Goal: Information Seeking & Learning: Find specific fact

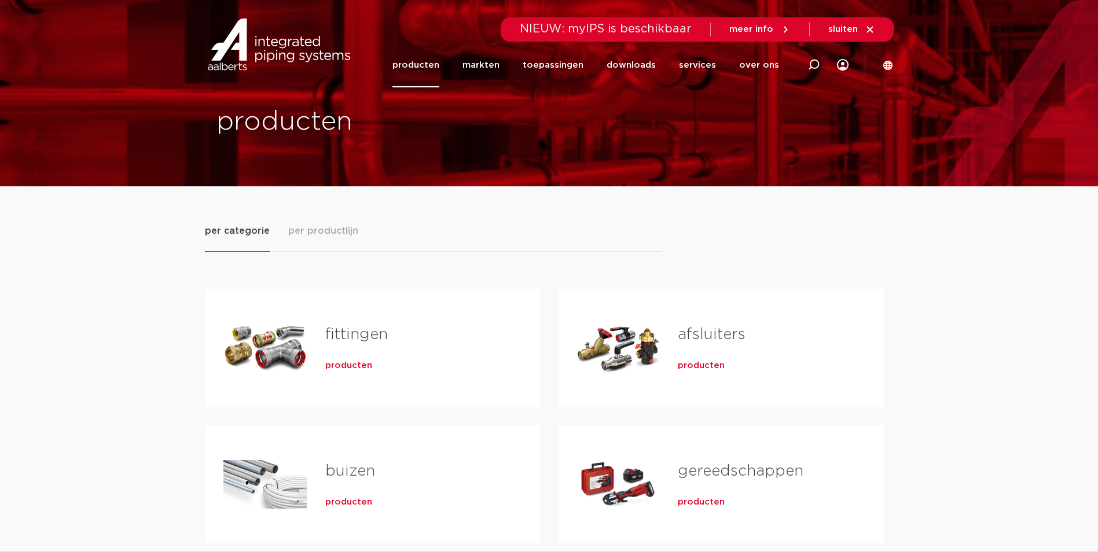
click at [363, 337] on link "fittingen" at bounding box center [356, 334] width 62 height 15
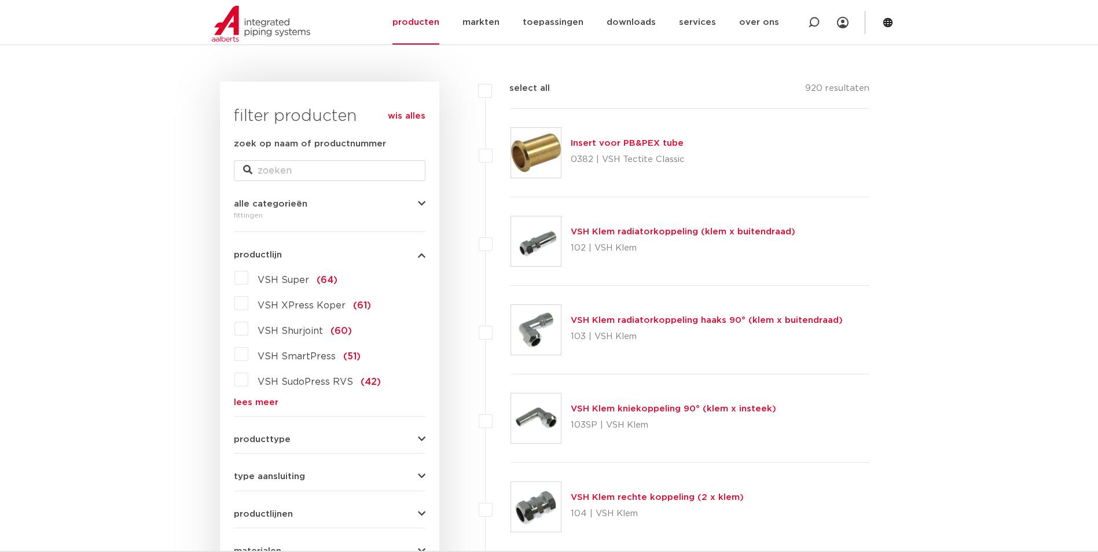
scroll to position [231, 0]
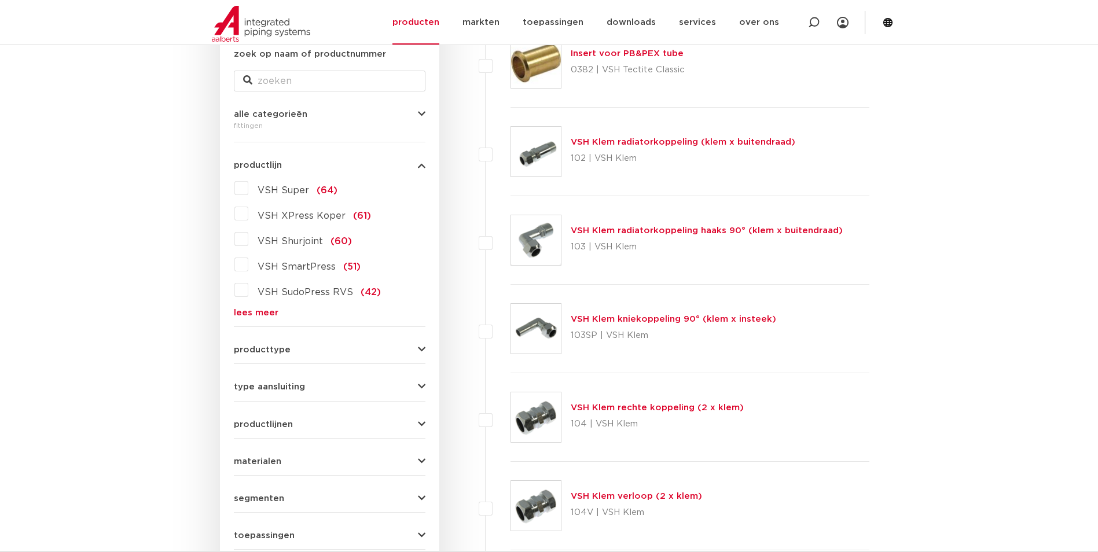
click at [260, 314] on link "lees meer" at bounding box center [330, 312] width 192 height 9
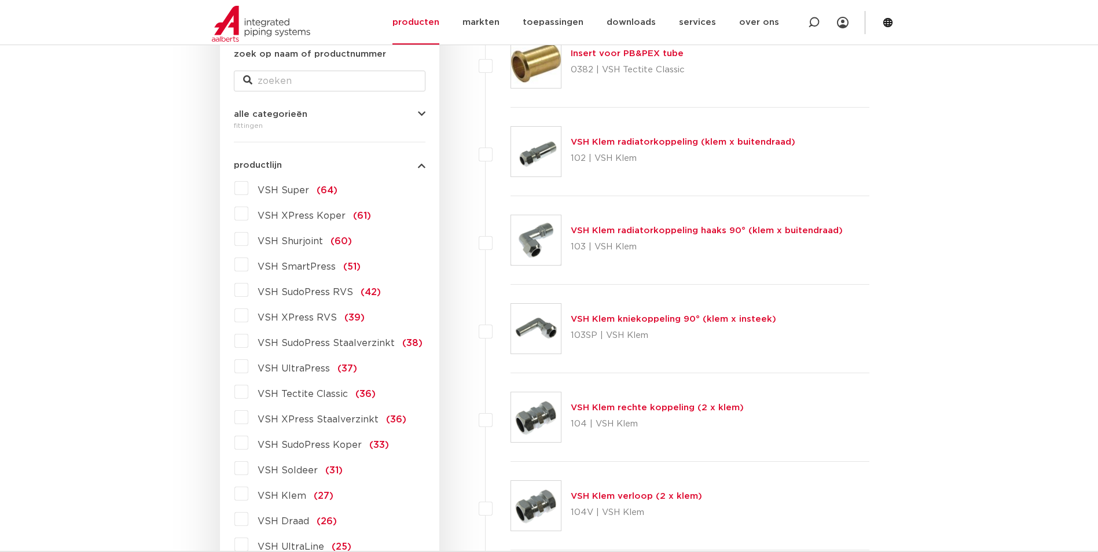
click at [253, 418] on label "VSH XPress Staalverzinkt (36)" at bounding box center [327, 417] width 158 height 19
click at [0, 0] on input "VSH XPress Staalverzinkt (36)" at bounding box center [0, 0] width 0 height 0
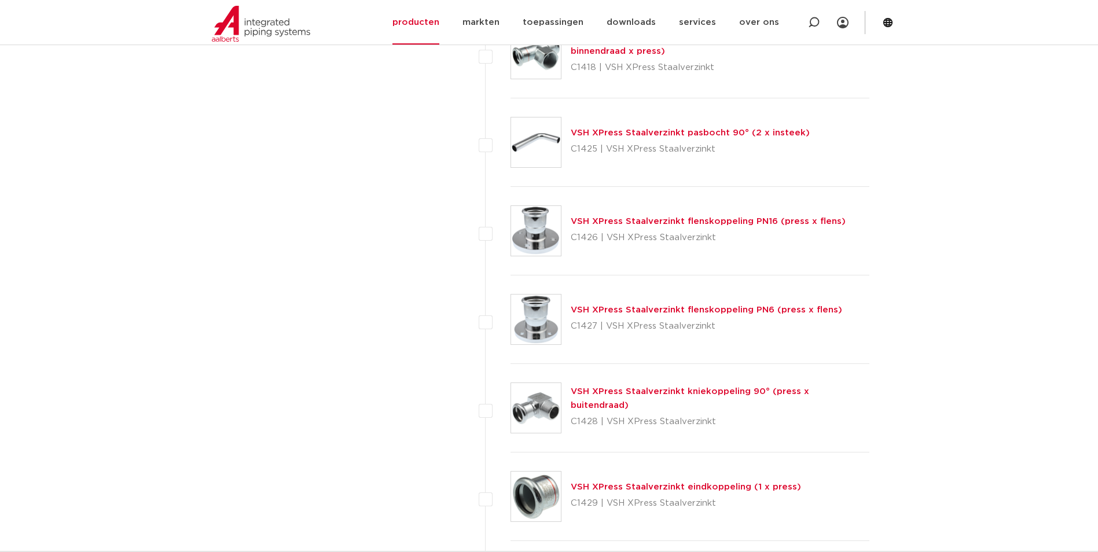
scroll to position [1562, 0]
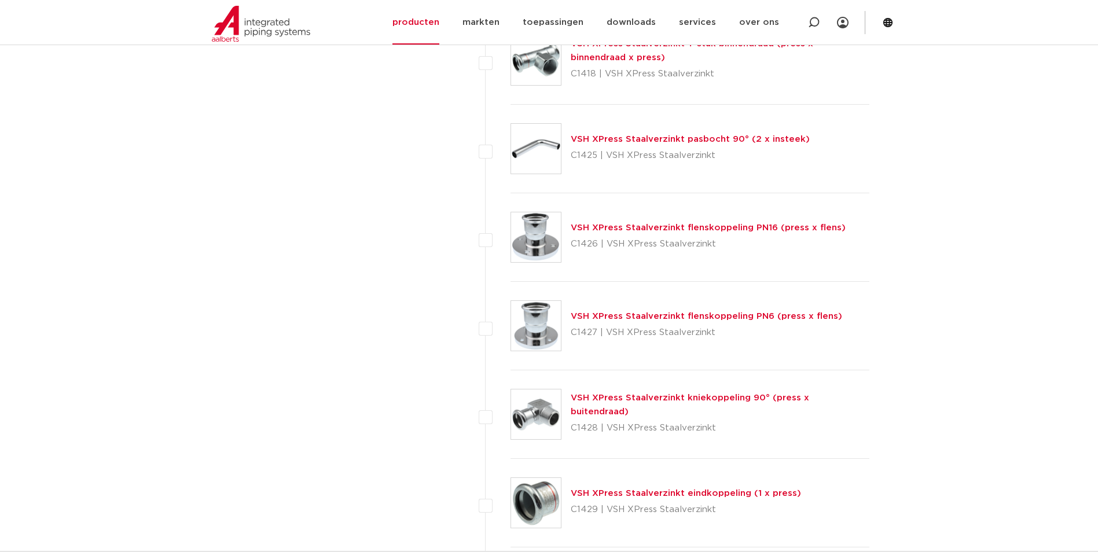
click at [789, 315] on link "VSH XPress Staalverzinkt flenskoppeling PN6 (press x flens)" at bounding box center [705, 316] width 271 height 9
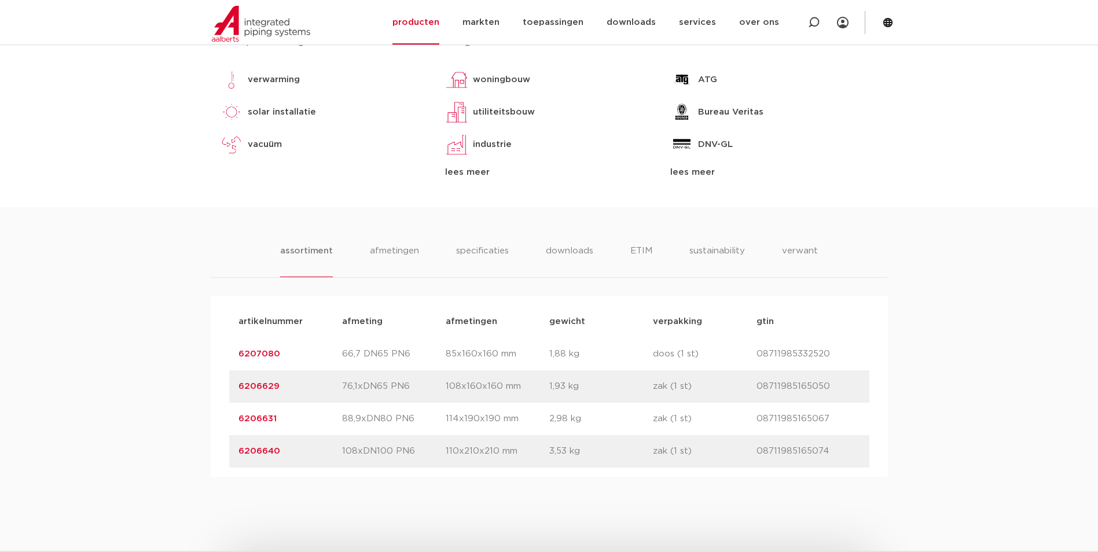
scroll to position [579, 0]
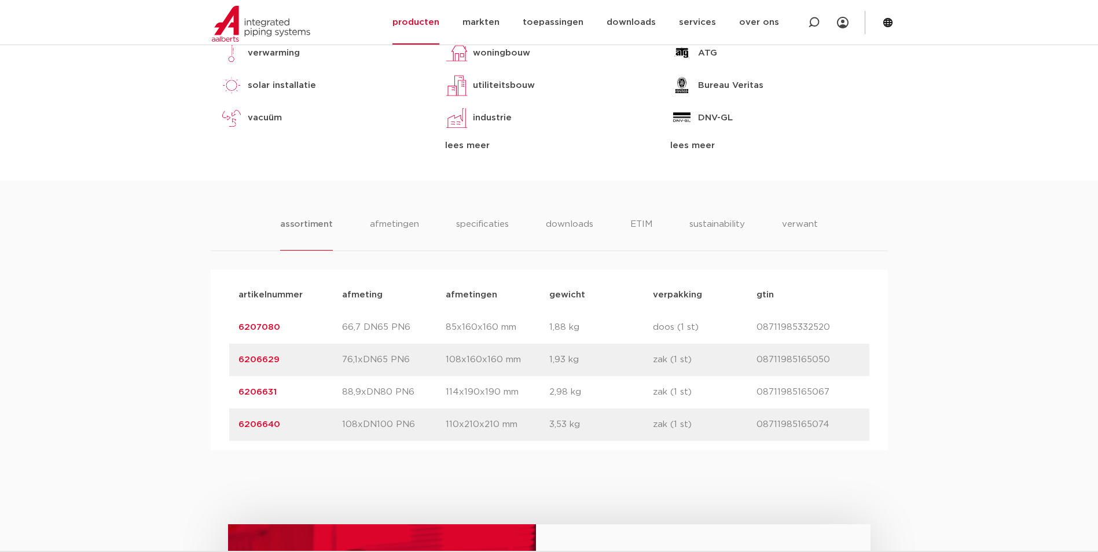
drag, startPoint x: 283, startPoint y: 426, endPoint x: 233, endPoint y: 428, distance: 50.9
click at [233, 428] on div "artikelnummer 6206640 afmeting 108xDN100 PN6 [GEOGRAPHIC_DATA] 110x210x210 mm g…" at bounding box center [549, 424] width 640 height 32
drag, startPoint x: 233, startPoint y: 428, endPoint x: 263, endPoint y: 428, distance: 30.1
copy link "6206640"
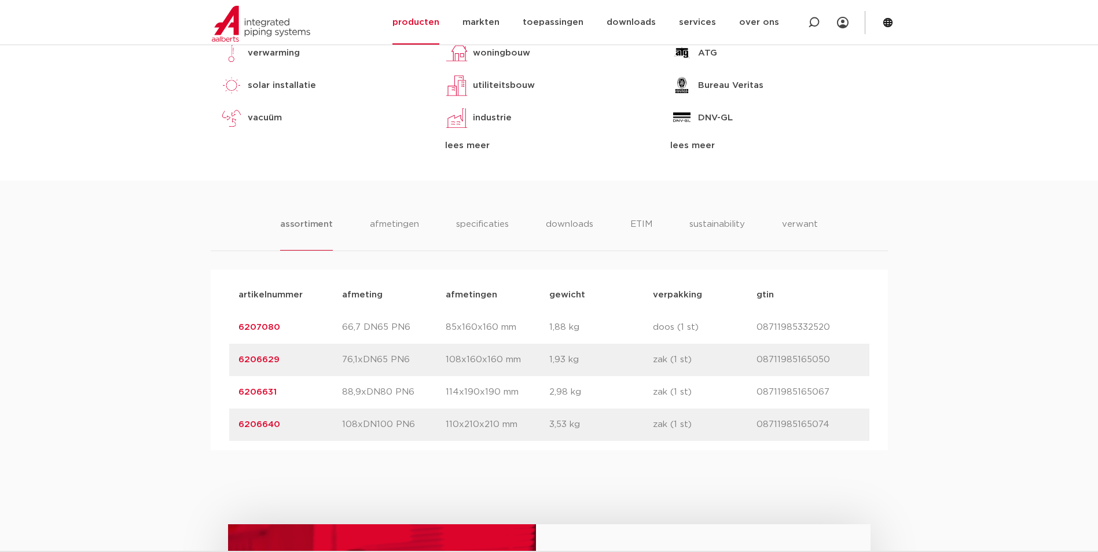
drag, startPoint x: 302, startPoint y: 329, endPoint x: 225, endPoint y: 325, distance: 77.0
click at [225, 325] on div "artikelnummer afmeting [GEOGRAPHIC_DATA] gewicht verpakking gtin artikelnummer …" at bounding box center [549, 360] width 677 height 181
drag, startPoint x: 225, startPoint y: 325, endPoint x: 250, endPoint y: 329, distance: 25.2
copy link "6207080"
click at [281, 359] on p "6206629" at bounding box center [290, 360] width 104 height 14
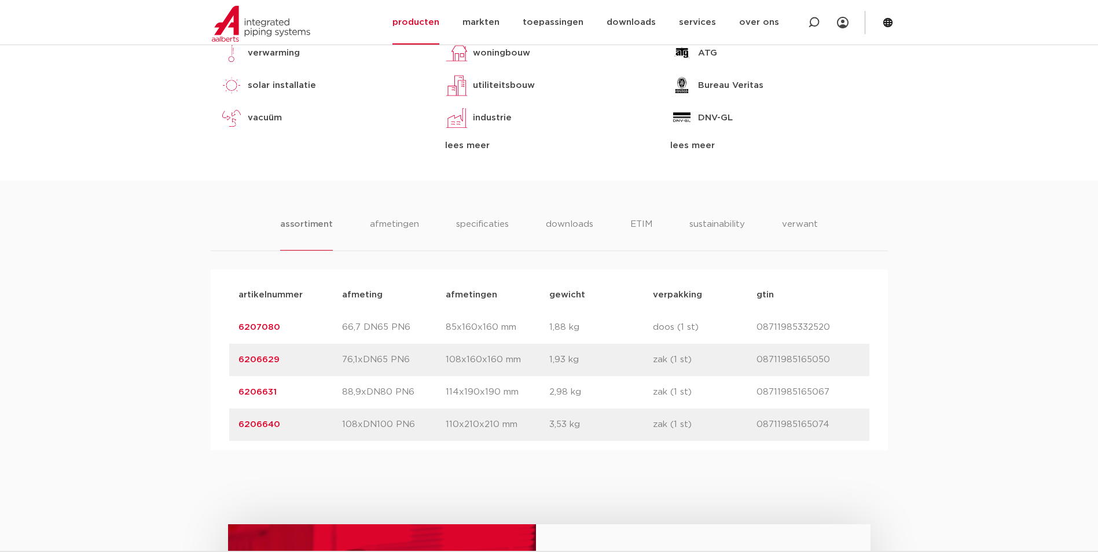
drag, startPoint x: 281, startPoint y: 359, endPoint x: 238, endPoint y: 360, distance: 42.8
click at [238, 360] on p "6206629" at bounding box center [290, 360] width 104 height 14
drag, startPoint x: 238, startPoint y: 360, endPoint x: 248, endPoint y: 360, distance: 10.4
copy div "6206629 afmeting"
